Goal: Task Accomplishment & Management: Manage account settings

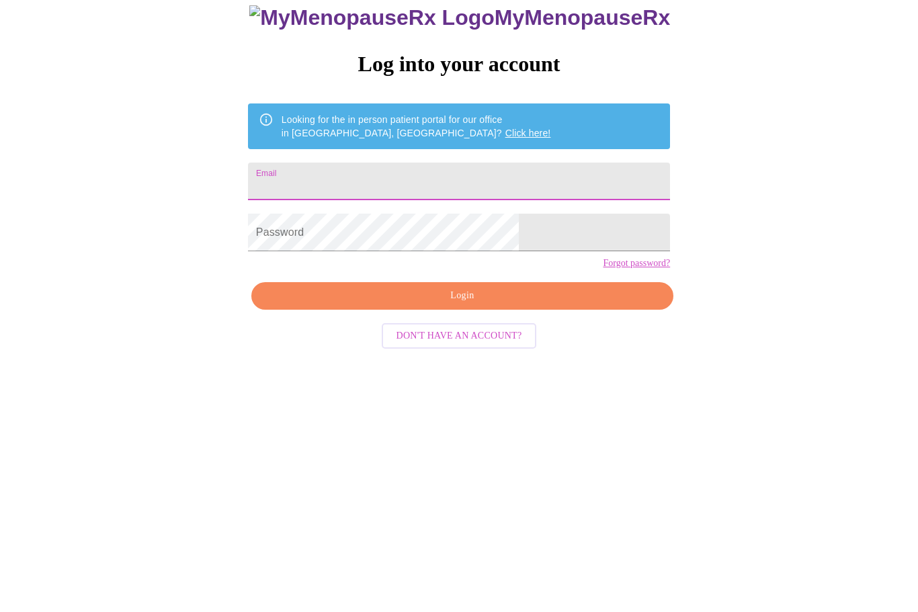
type input "selvaggipat@comcast.net"
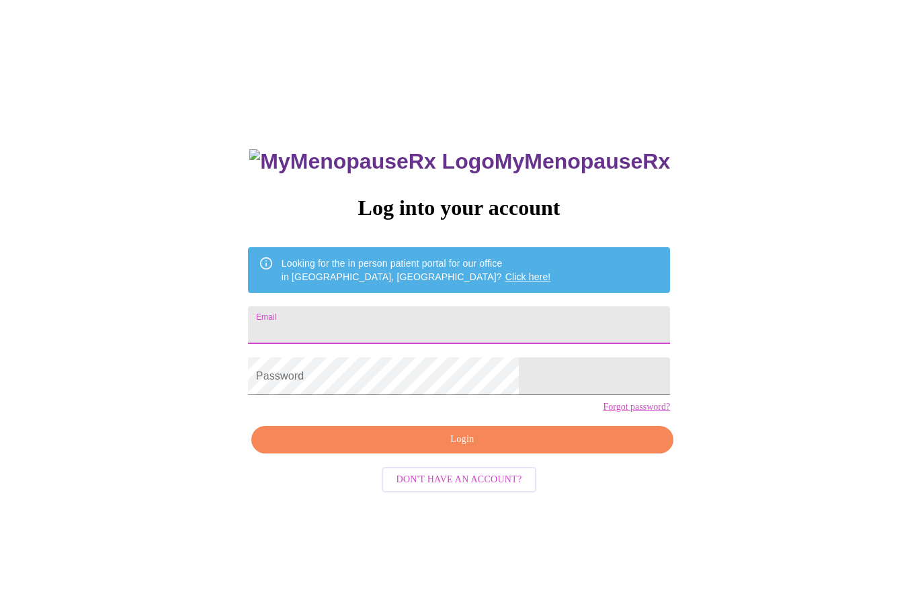
click at [543, 333] on input "Email" at bounding box center [459, 325] width 422 height 38
type input "selvaggipat@comcast.net"
click at [542, 448] on span "Login" at bounding box center [462, 439] width 391 height 17
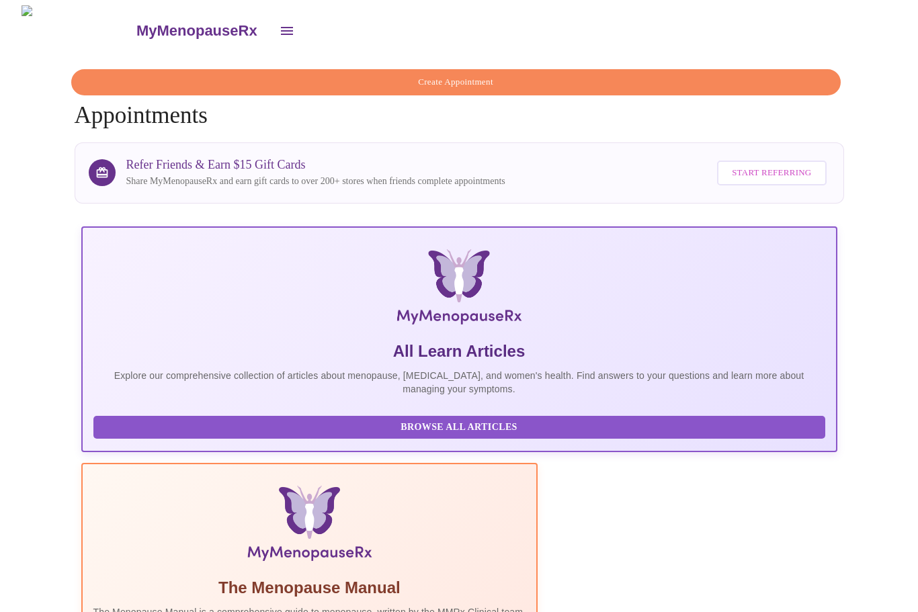
click at [271, 21] on button "open drawer" at bounding box center [287, 31] width 32 height 32
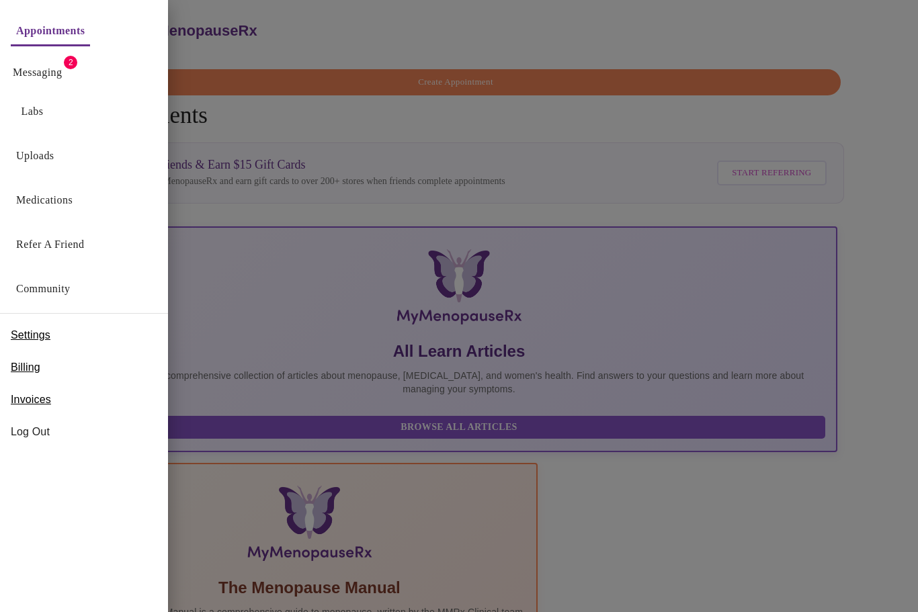
click at [52, 79] on link "Messaging" at bounding box center [37, 72] width 49 height 19
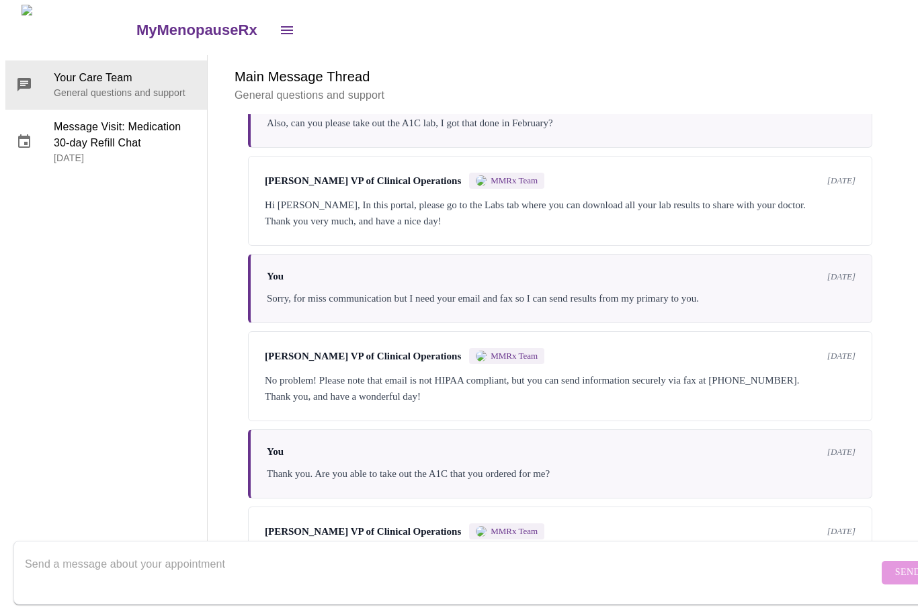
scroll to position [50, 0]
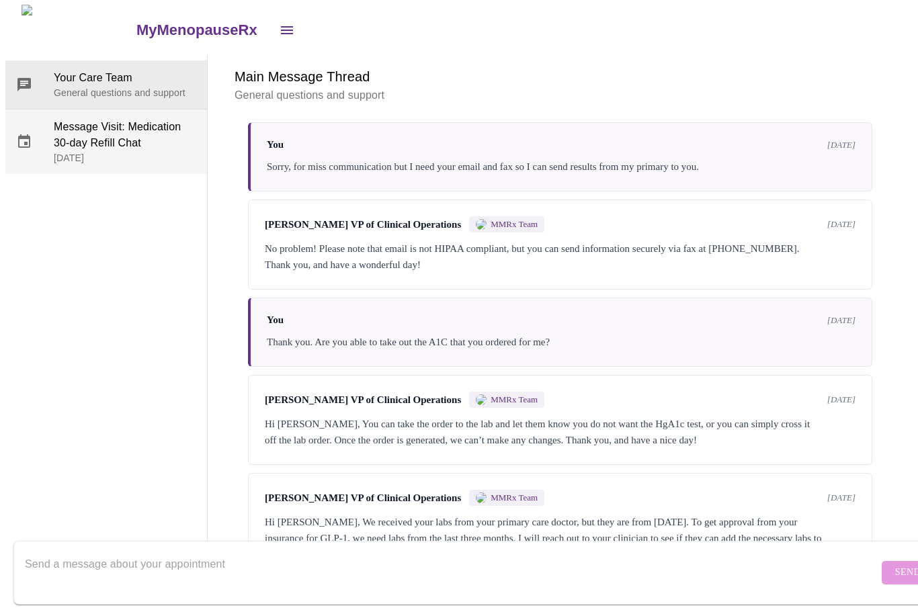
click at [136, 120] on span "Message Visit: Medication 30-day Refill Chat" at bounding box center [125, 136] width 142 height 32
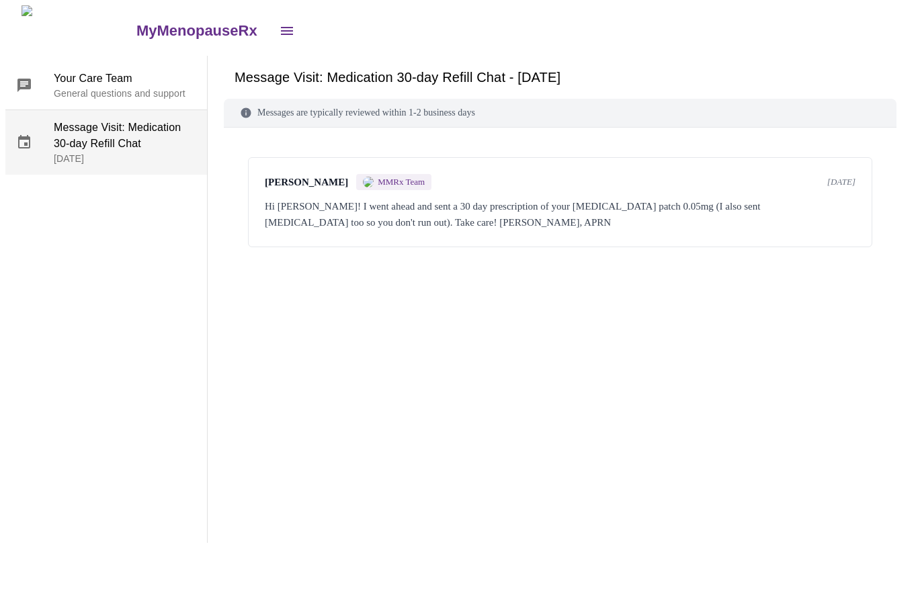
scroll to position [0, 0]
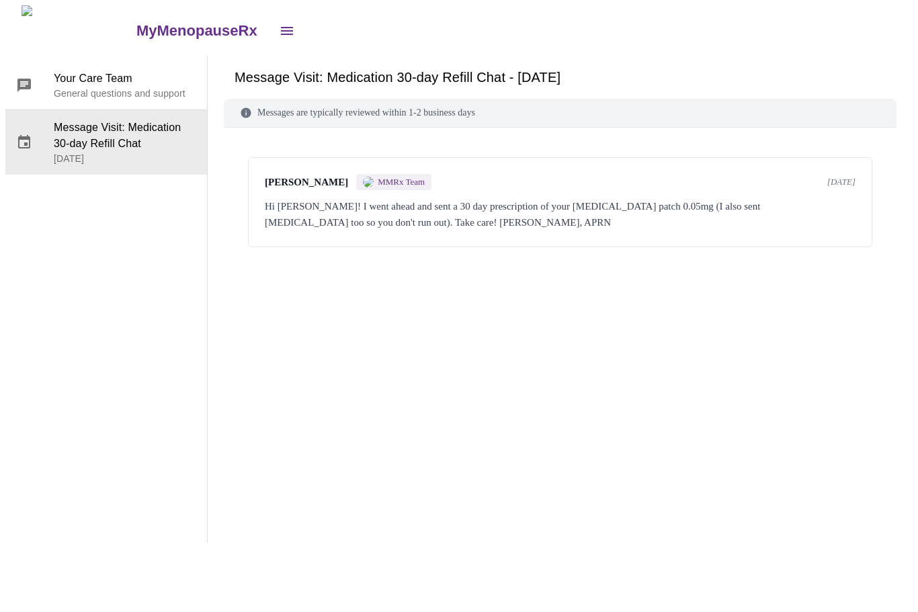
click at [279, 24] on icon "open drawer" at bounding box center [287, 31] width 16 height 16
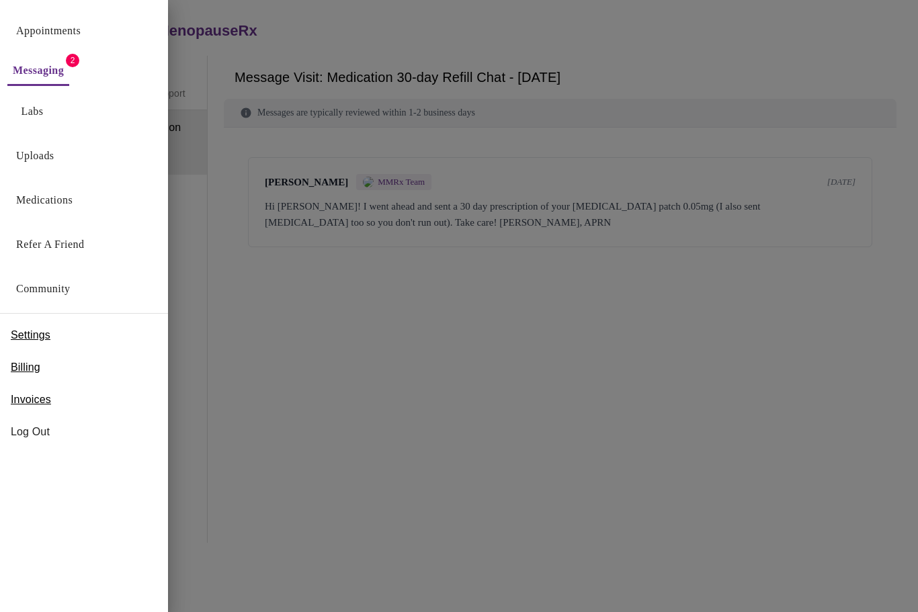
click at [73, 200] on link "Medications" at bounding box center [44, 200] width 56 height 19
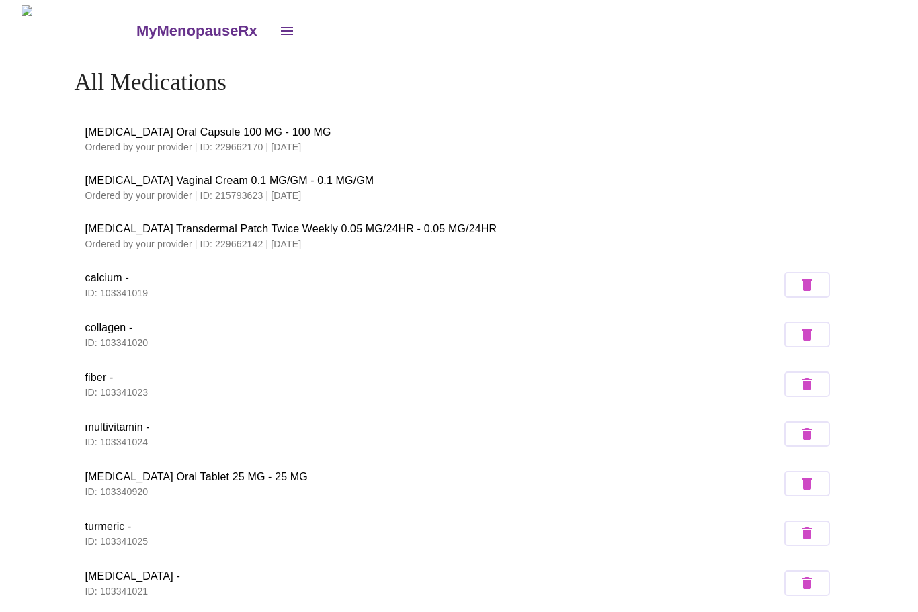
click at [281, 27] on icon "open drawer" at bounding box center [287, 31] width 12 height 8
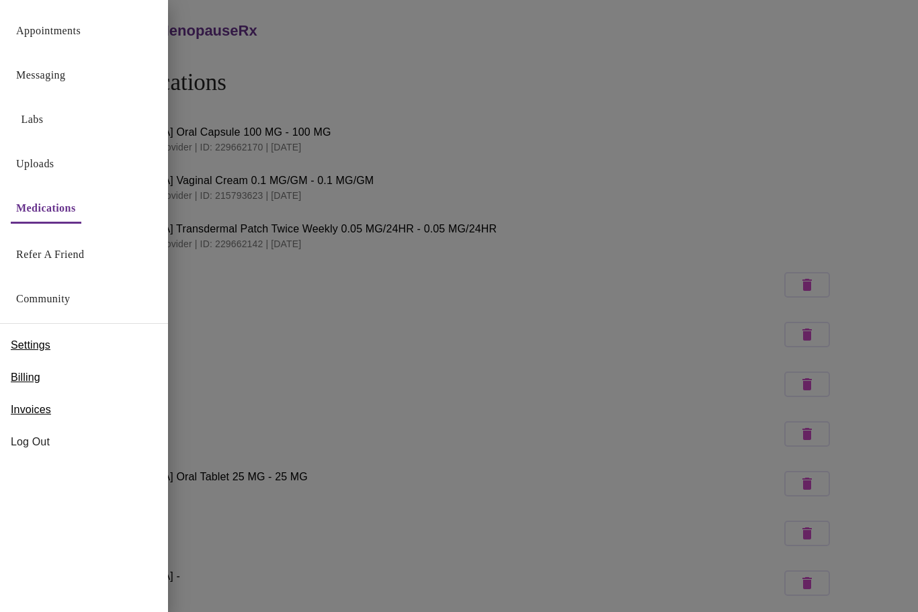
click at [63, 83] on link "Messaging" at bounding box center [40, 75] width 49 height 19
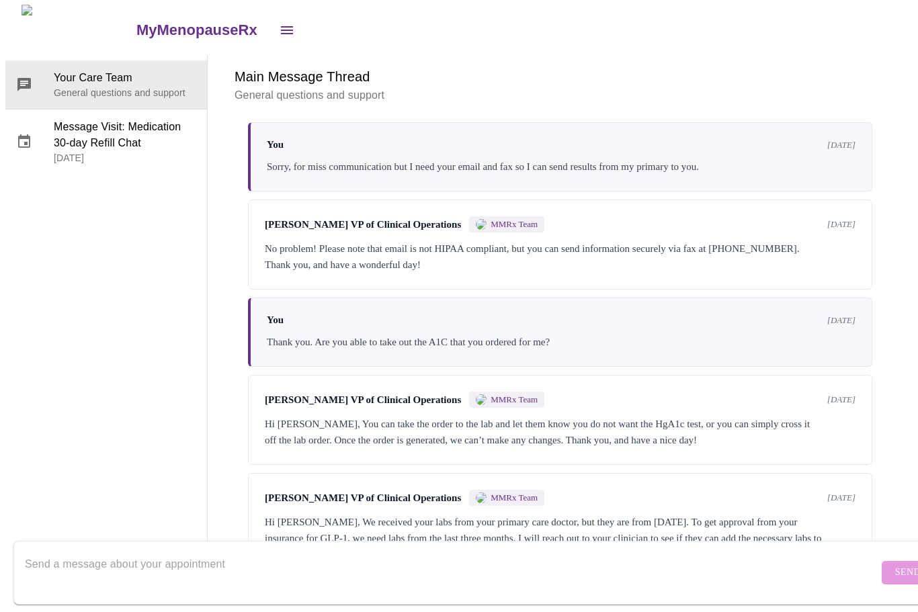
scroll to position [50, 0]
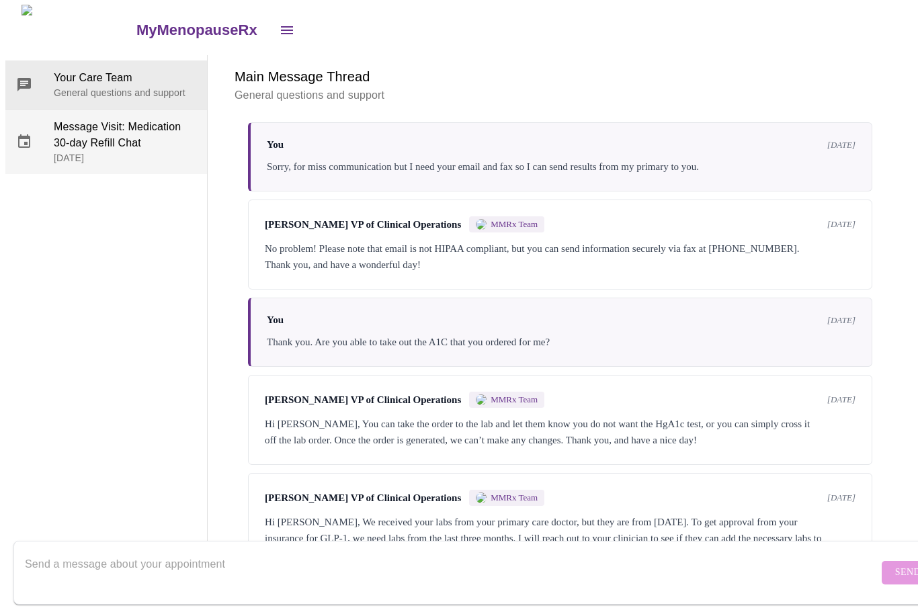
click at [134, 120] on span "Message Visit: Medication 30-day Refill Chat" at bounding box center [125, 136] width 142 height 32
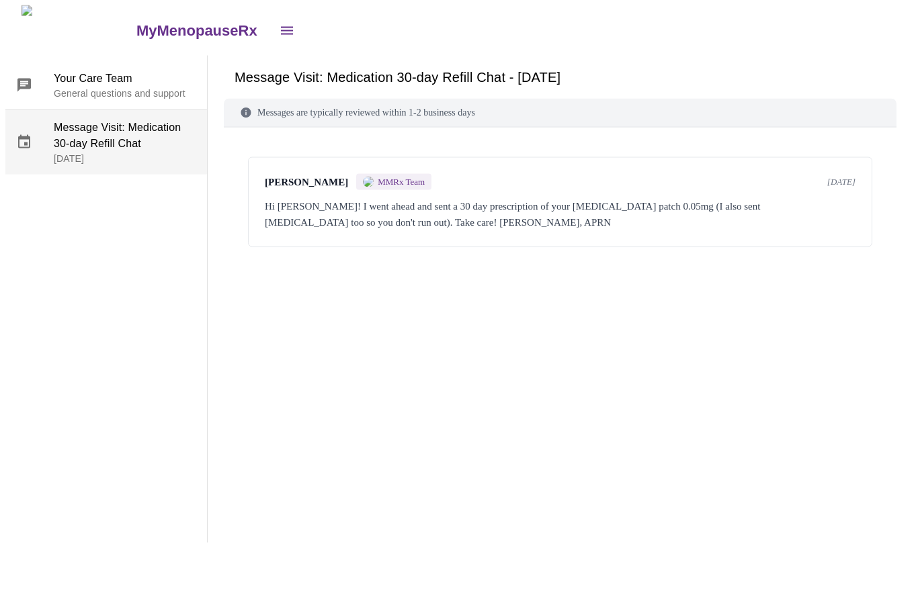
scroll to position [0, 0]
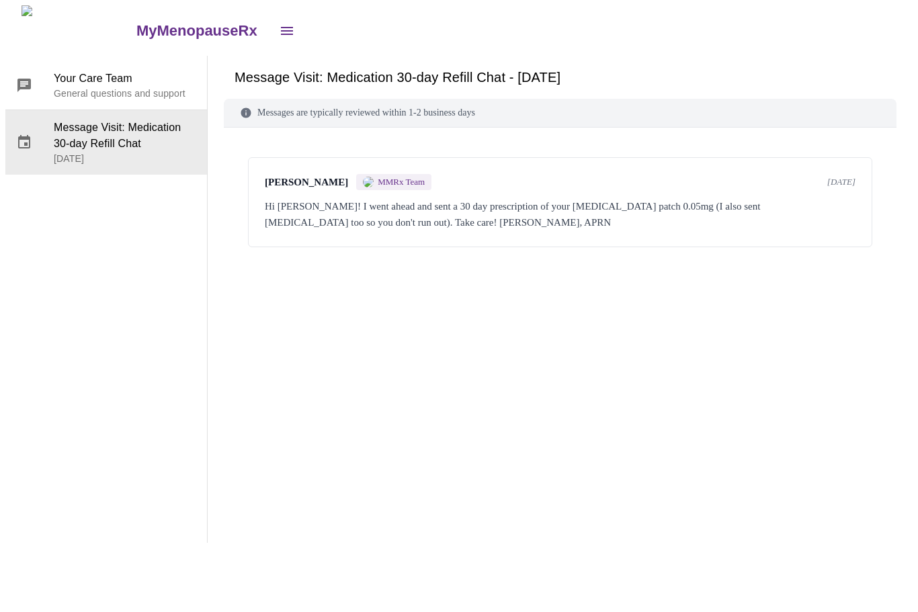
click at [136, 25] on h3 "MyMenopauseRx" at bounding box center [196, 30] width 121 height 17
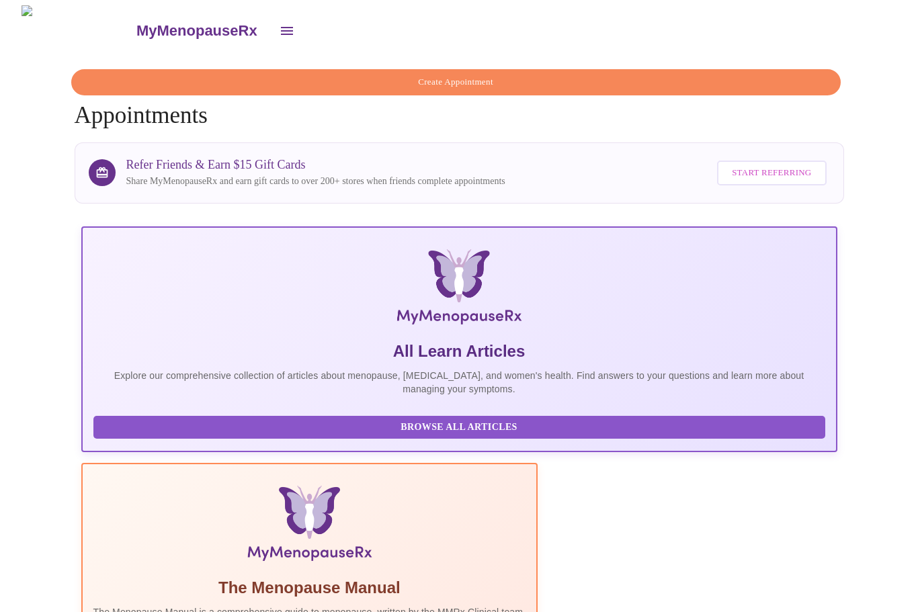
click at [517, 79] on span "Create Appointment" at bounding box center [456, 82] width 738 height 15
